Goal: Book appointment/travel/reservation

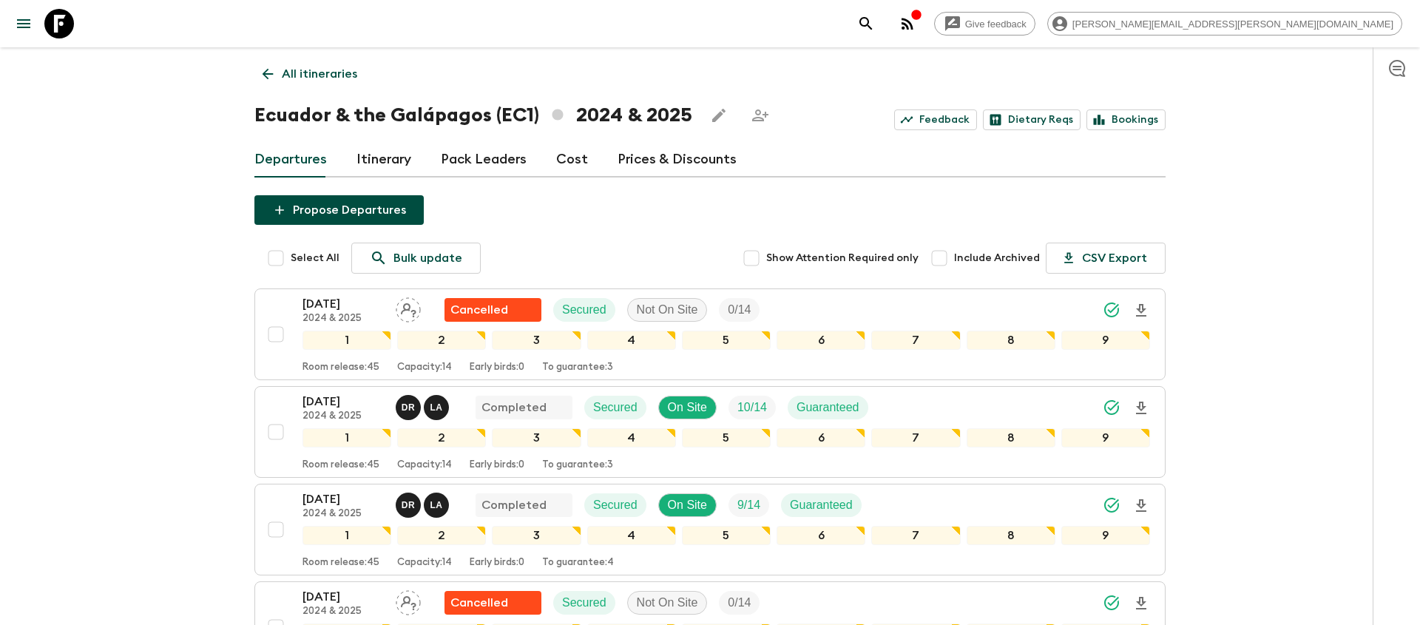
scroll to position [482, 0]
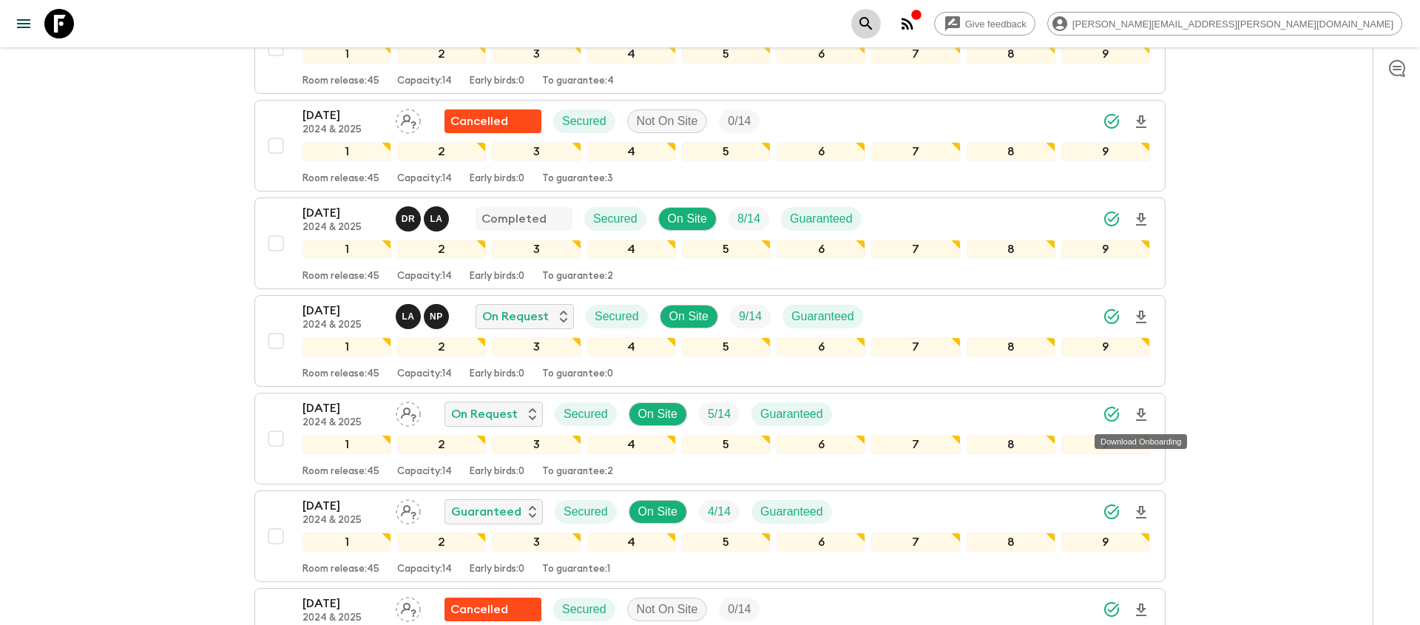
click at [872, 26] on icon "search adventures" at bounding box center [866, 23] width 13 height 13
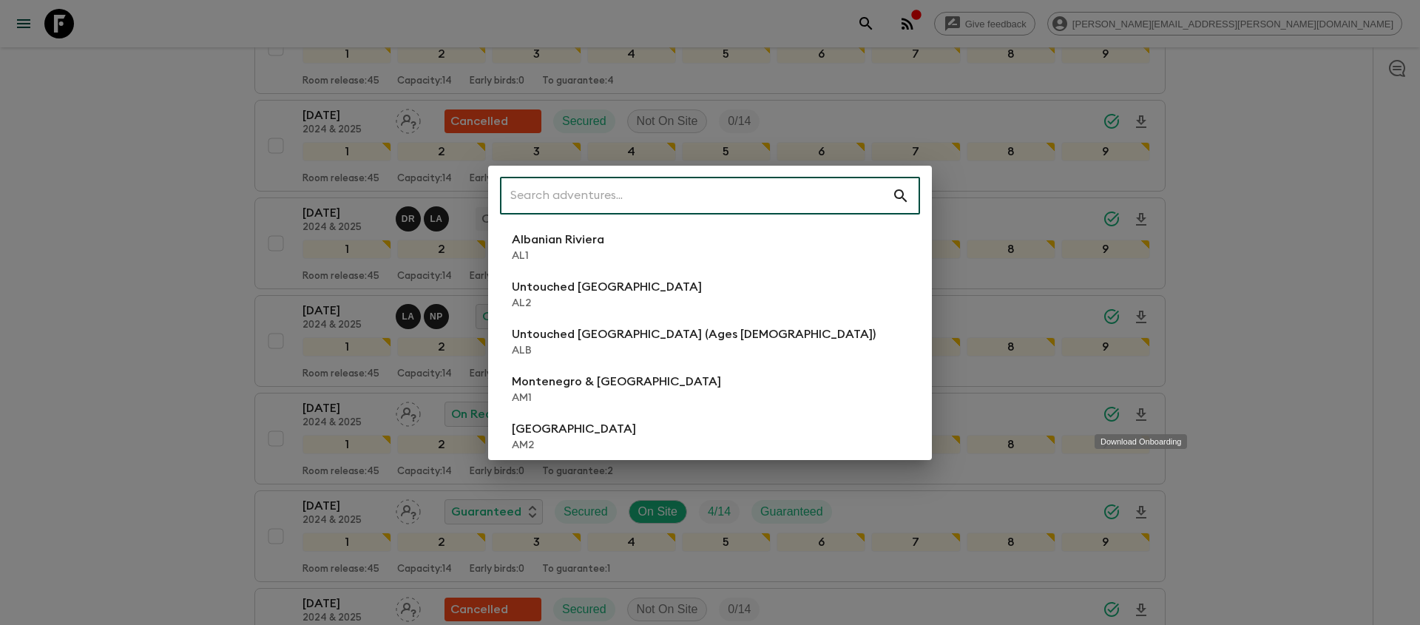
click at [761, 204] on input "text" at bounding box center [696, 195] width 392 height 41
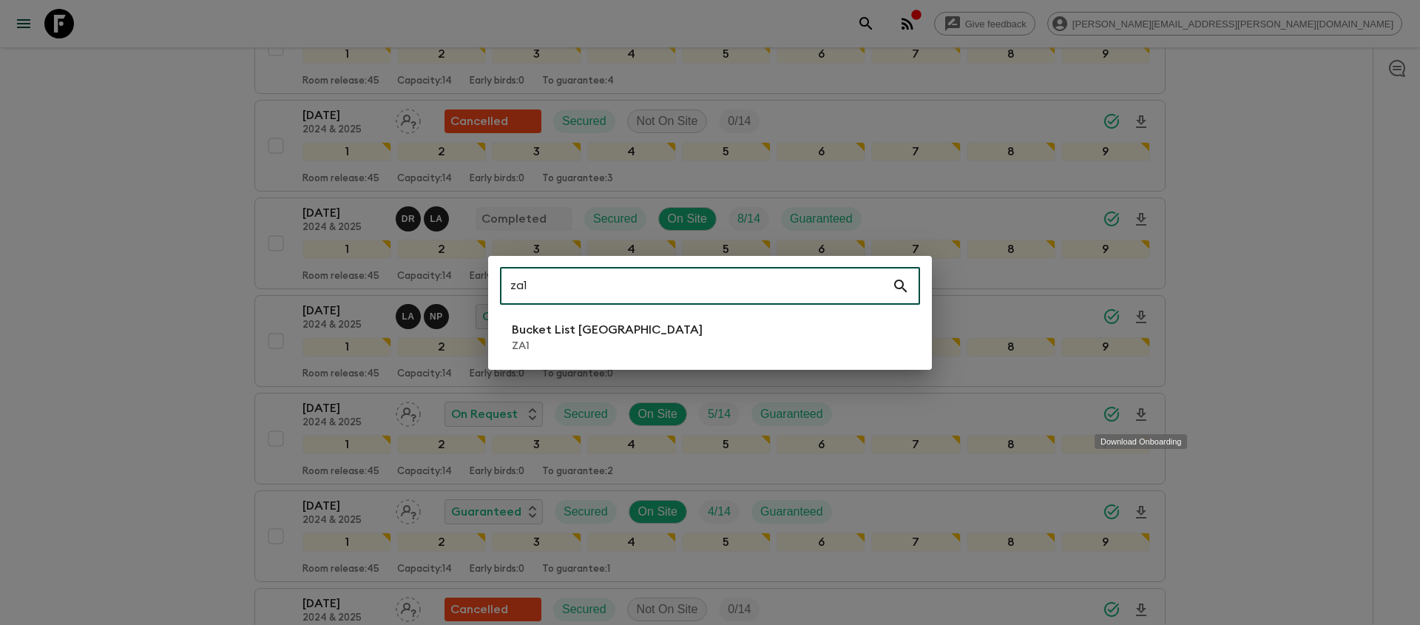
type input "za1"
click at [678, 330] on li "Bucket List [GEOGRAPHIC_DATA] ZA1" at bounding box center [710, 337] width 420 height 41
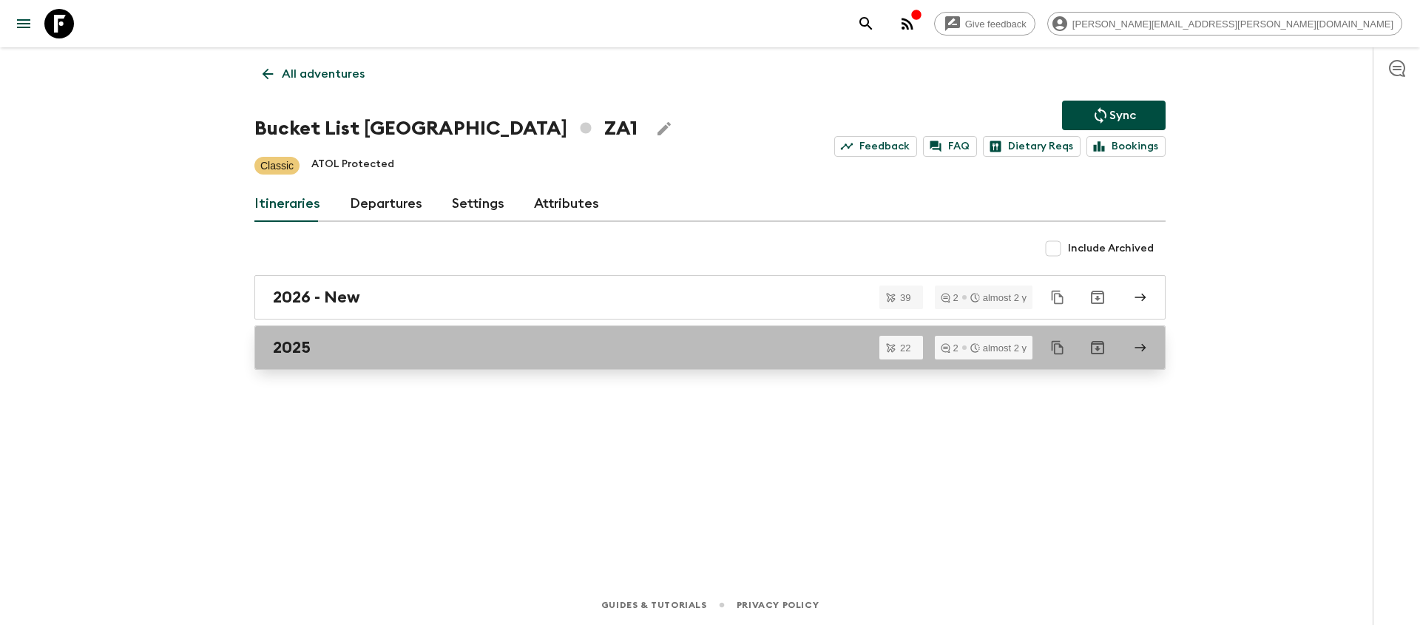
click at [406, 343] on div "2025" at bounding box center [696, 347] width 846 height 19
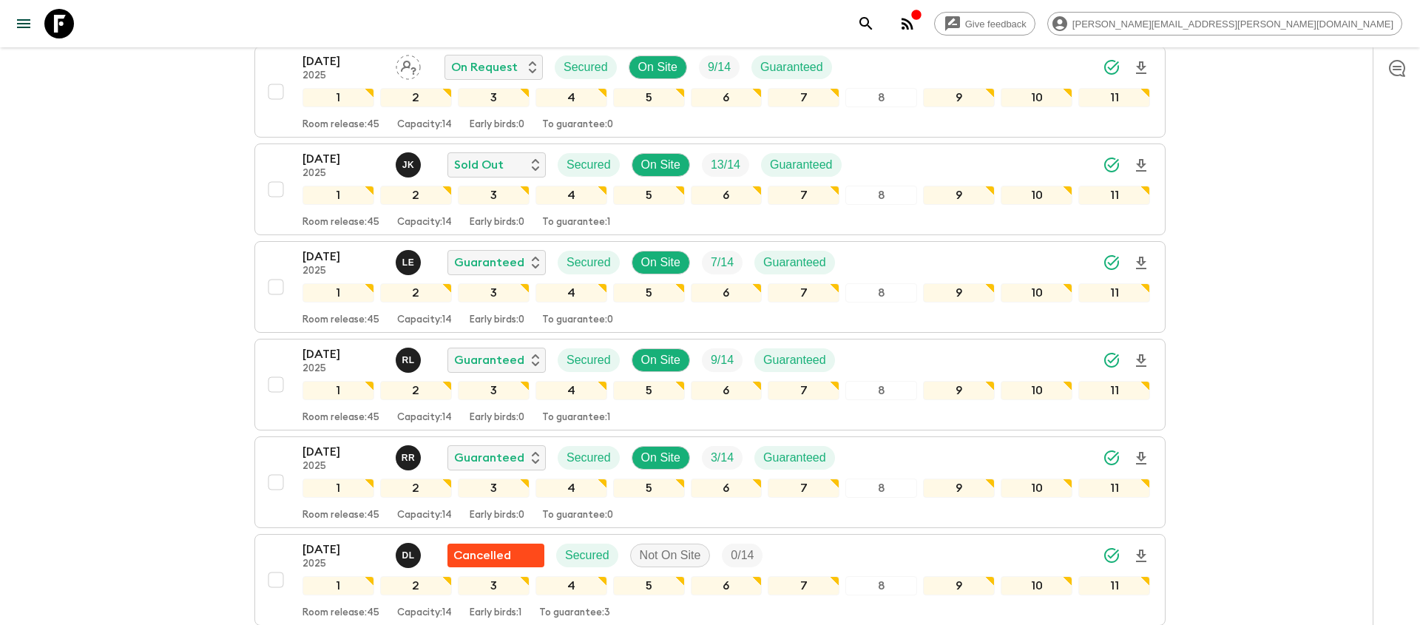
scroll to position [763, 0]
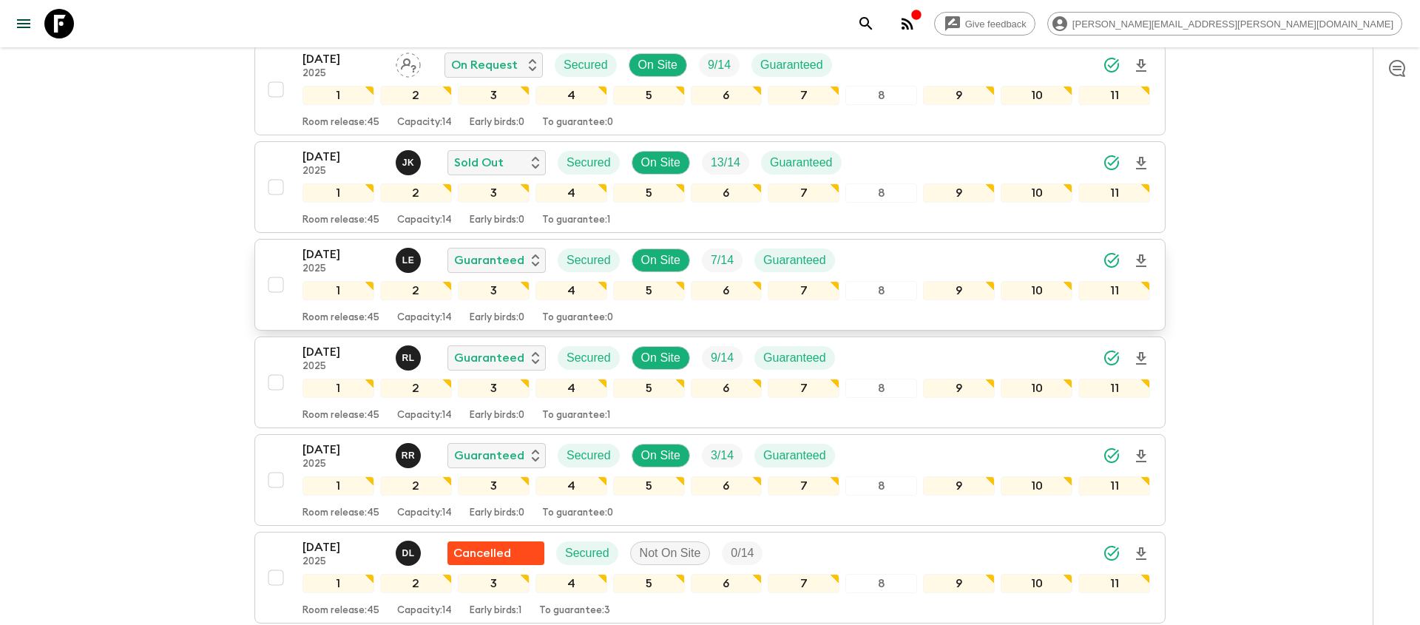
click at [945, 246] on div "[DATE] 2025 L E Guaranteed Secured On Site 7 / 14 Guaranteed" at bounding box center [727, 261] width 848 height 30
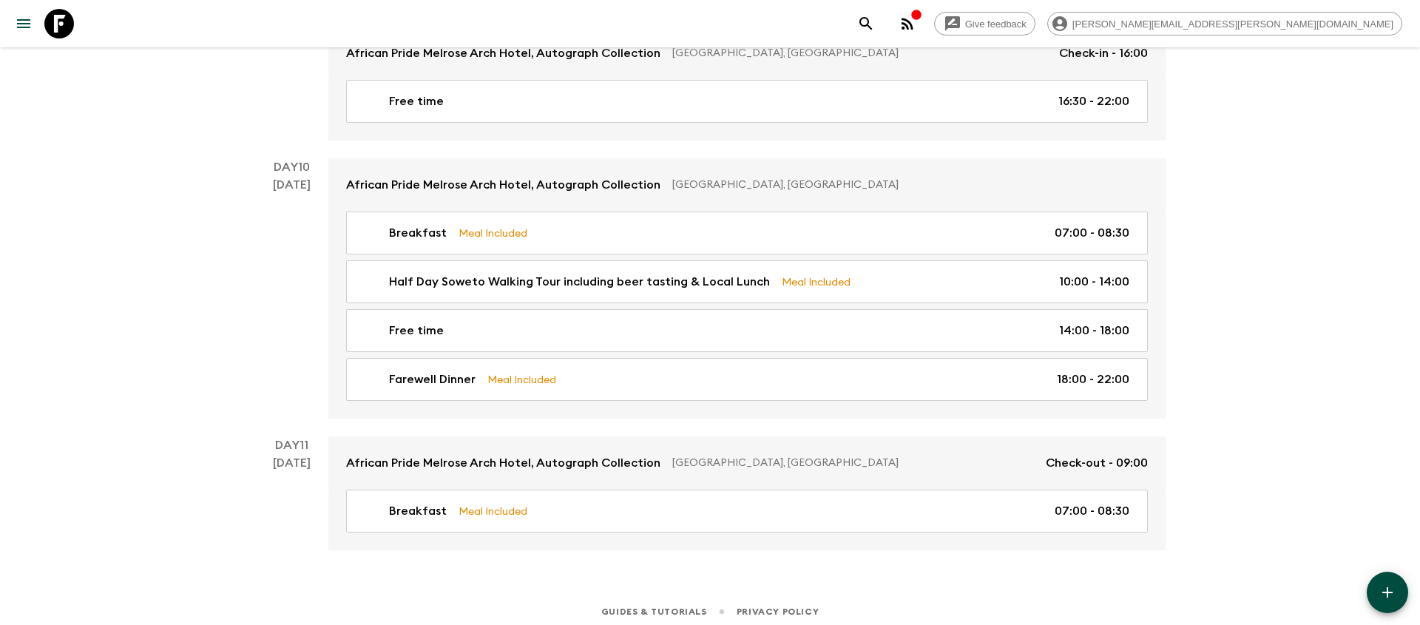
scroll to position [3669, 0]
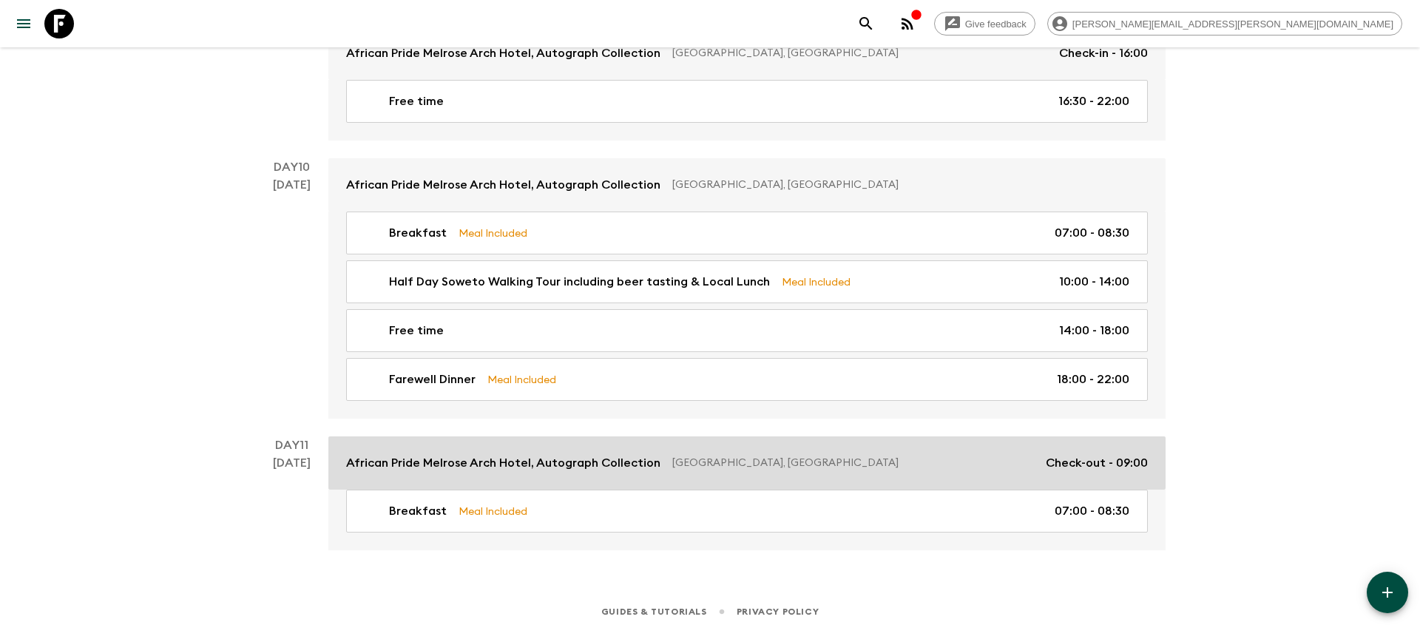
click at [698, 456] on p "[GEOGRAPHIC_DATA], [GEOGRAPHIC_DATA]" at bounding box center [853, 463] width 362 height 15
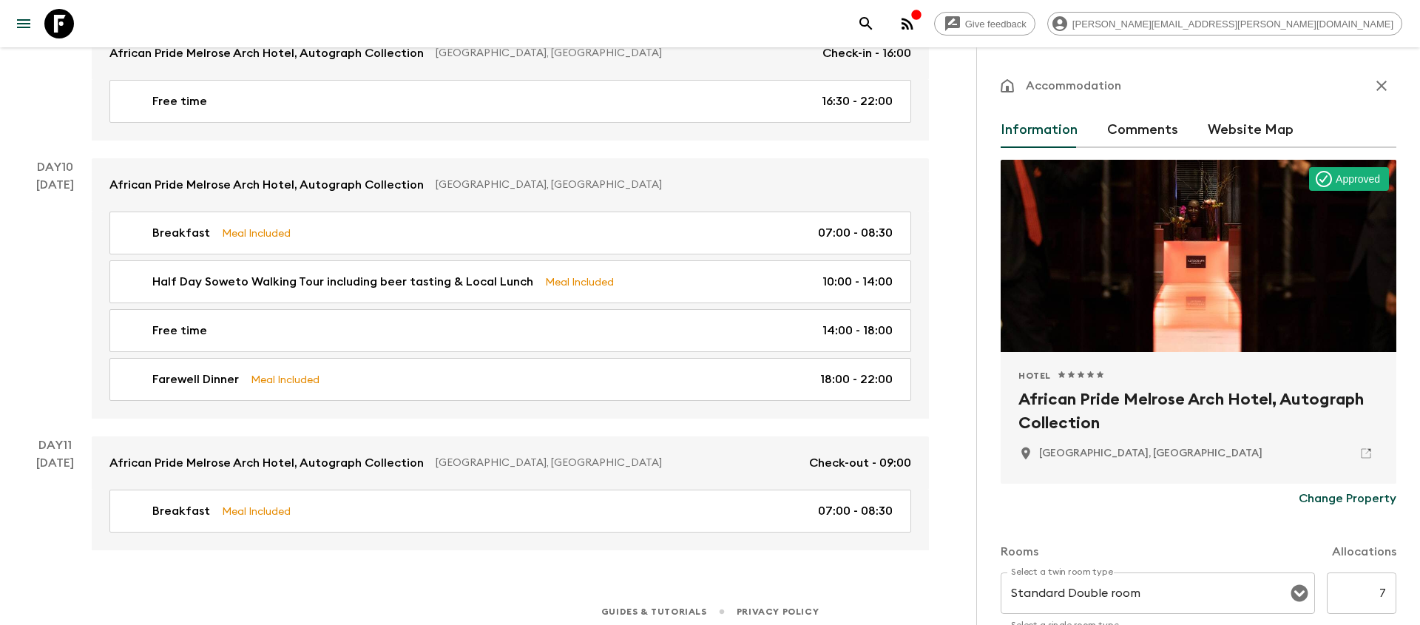
click at [1076, 453] on p "[GEOGRAPHIC_DATA], [GEOGRAPHIC_DATA]" at bounding box center [1150, 453] width 223 height 15
click at [1067, 399] on h2 "African Pride Melrose Arch Hotel, Autograph Collection" at bounding box center [1199, 411] width 360 height 47
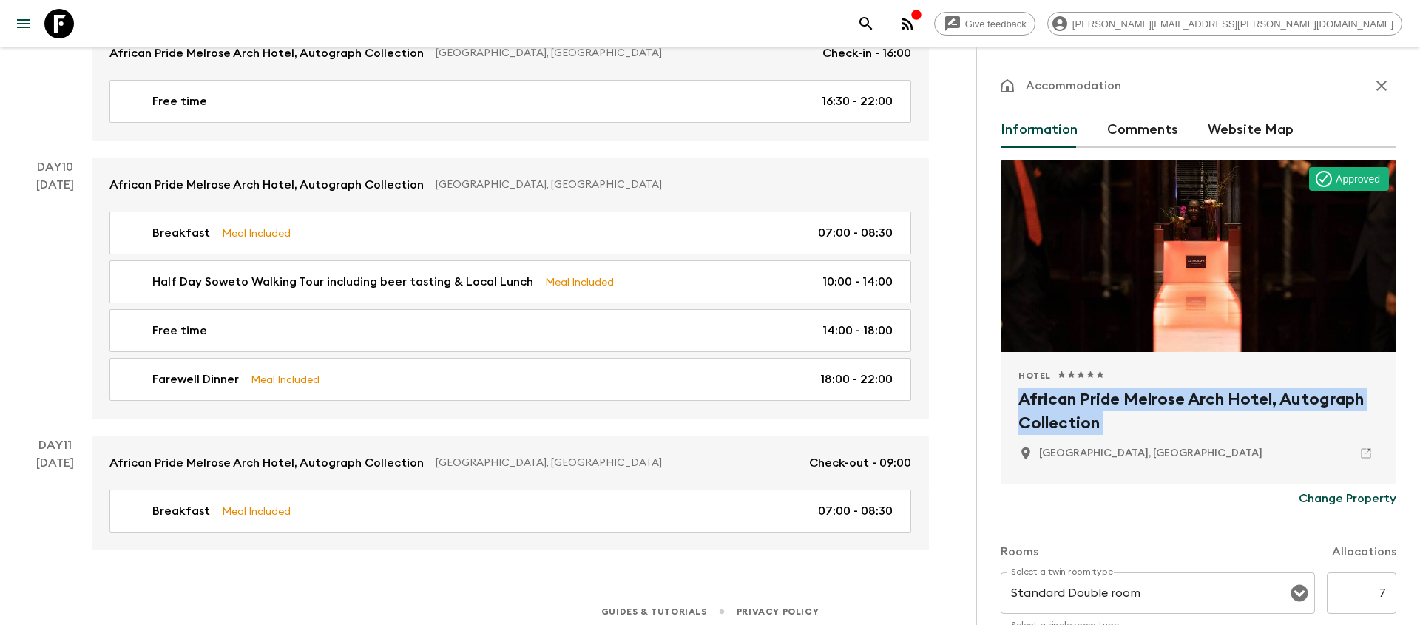
click at [1067, 399] on h2 "African Pride Melrose Arch Hotel, Autograph Collection" at bounding box center [1199, 411] width 360 height 47
copy div "African Pride Melrose Arch Hotel, Autograph Collection"
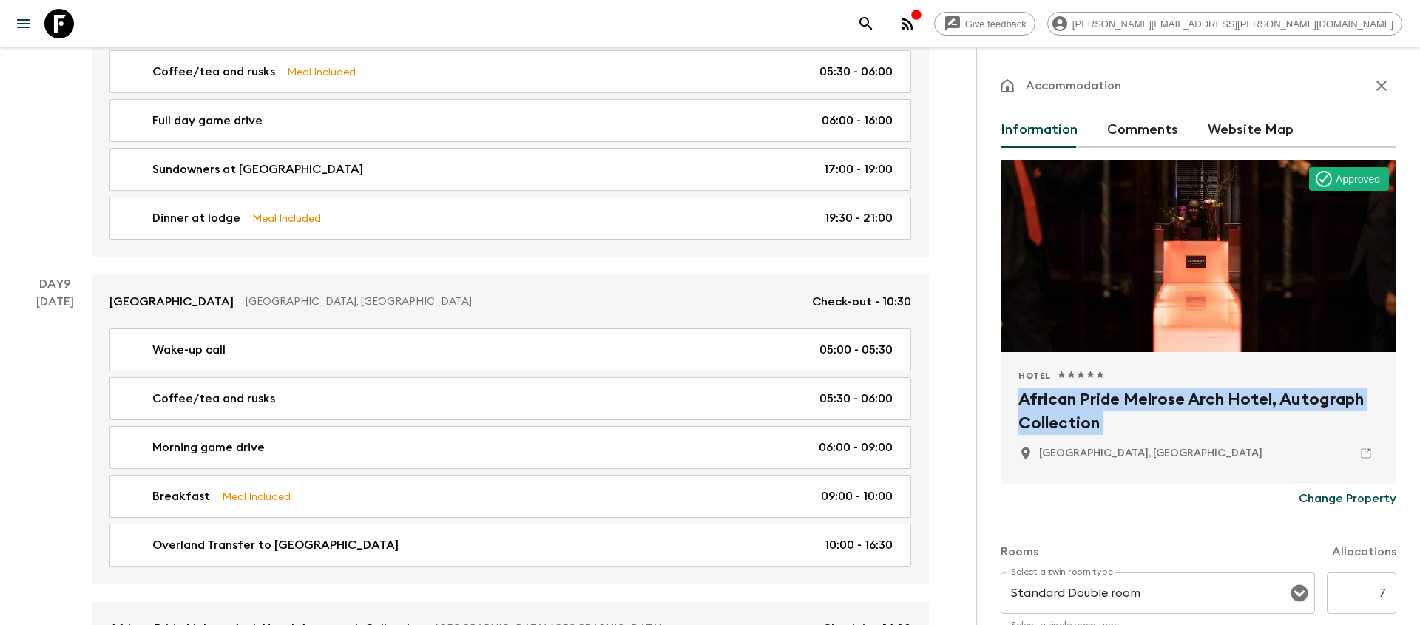
scroll to position [3669, 0]
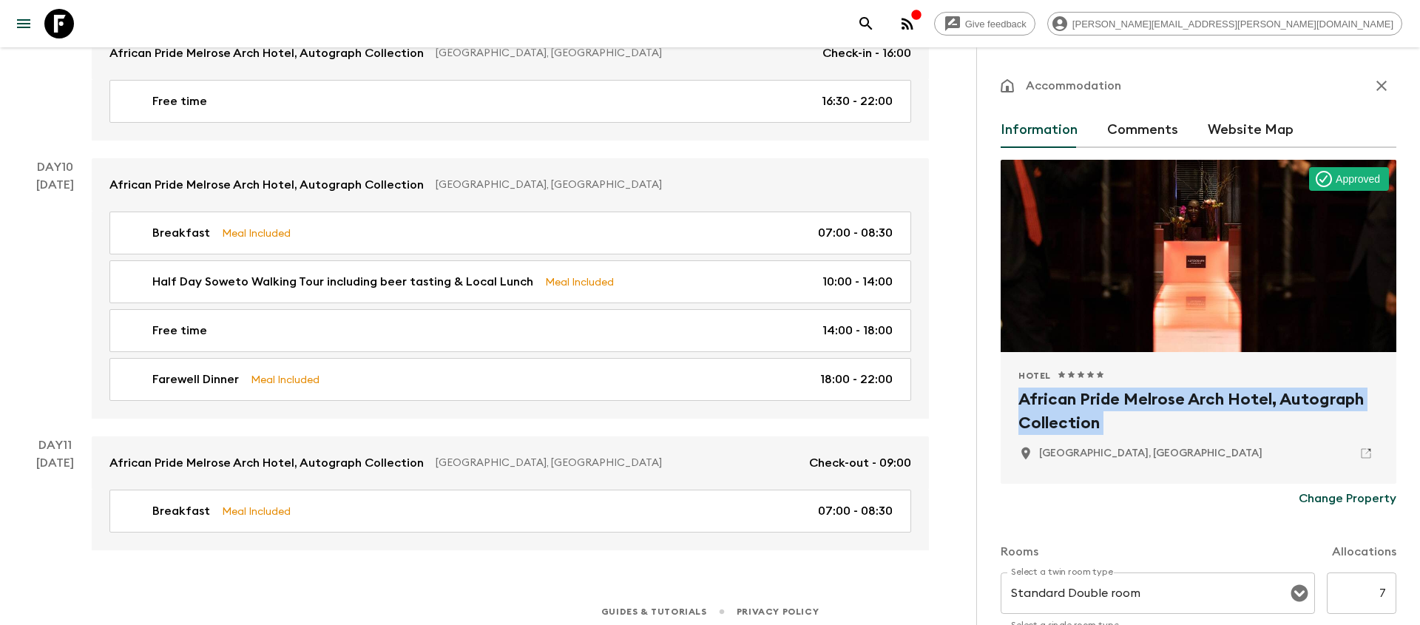
copy div "African Pride Melrose Arch Hotel, Autograph Collection"
